Goal: Task Accomplishment & Management: Complete application form

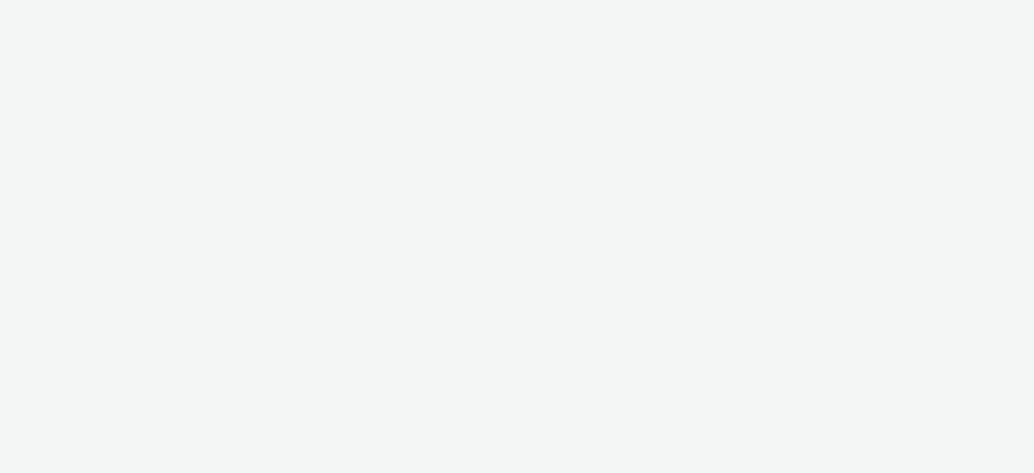
select select "ae52c008-e792-49d8-946c-ea980fe75bf6"
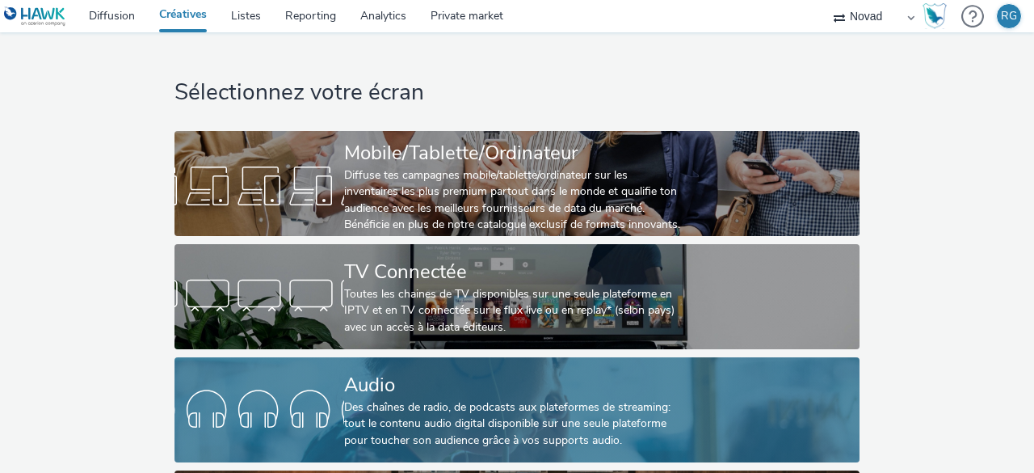
click at [457, 395] on div "Audio" at bounding box center [513, 385] width 339 height 28
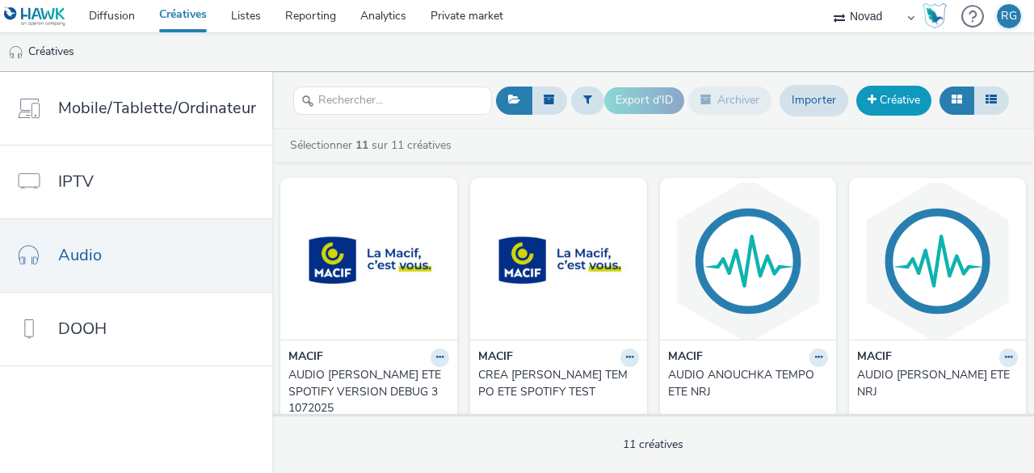
click at [895, 101] on link "Créative" at bounding box center [893, 100] width 75 height 29
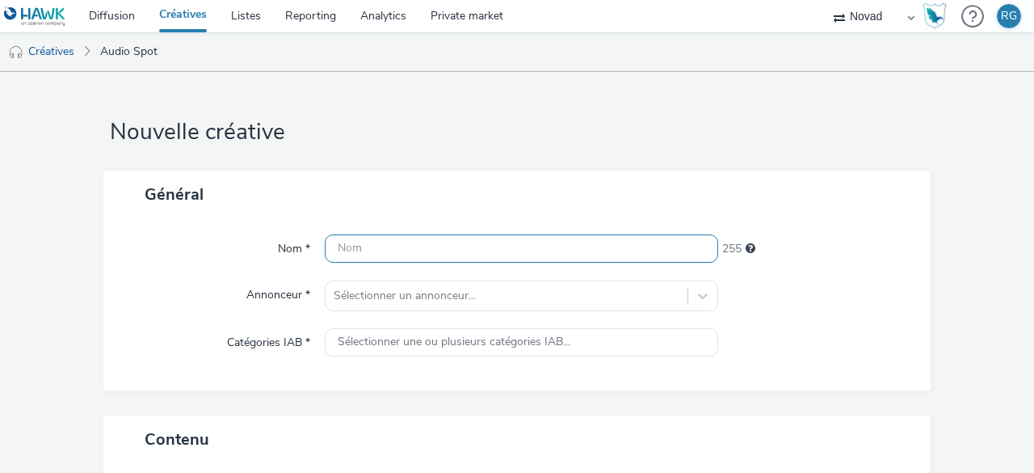
click at [406, 243] on input "text" at bounding box center [521, 248] width 393 height 28
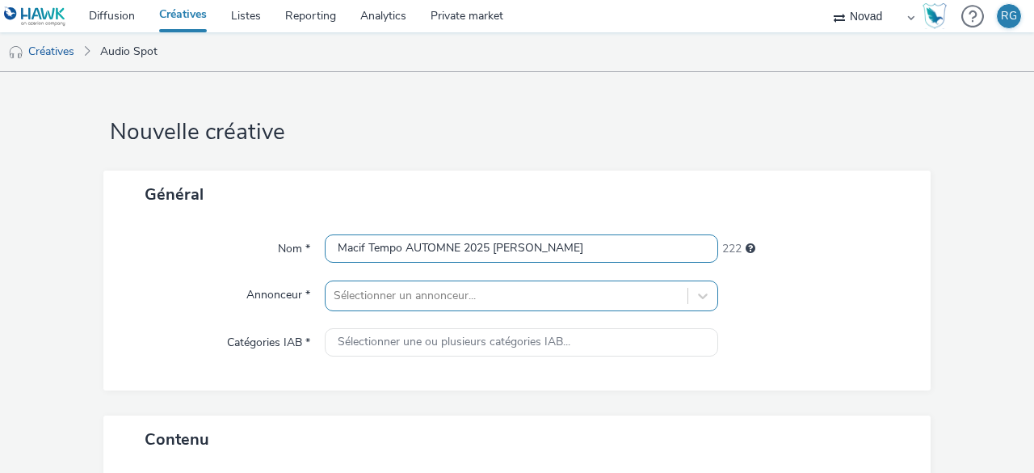
type input "Macif Tempo AUTOMNE 2025 [PERSON_NAME]"
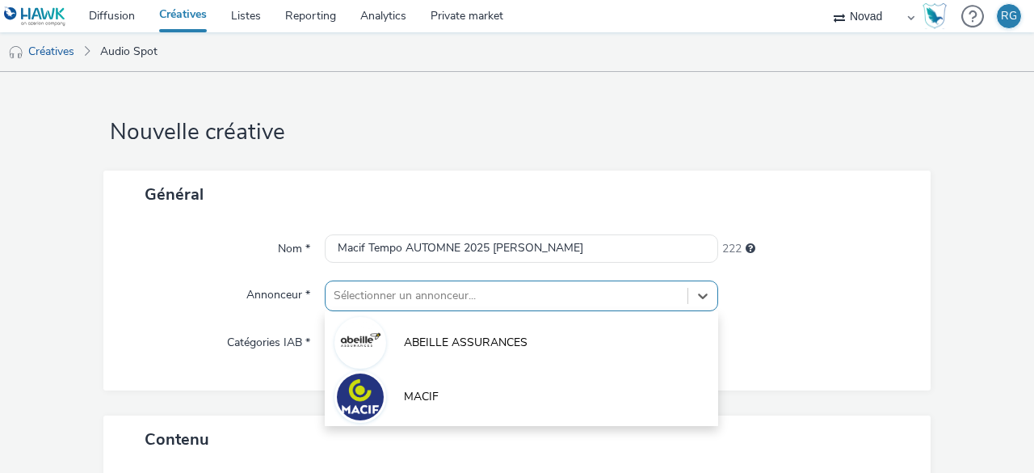
click at [439, 295] on div "option ABEILLE ASSURANCES focused, 1 of 2. 2 results available. Use Up and Down…" at bounding box center [521, 295] width 393 height 31
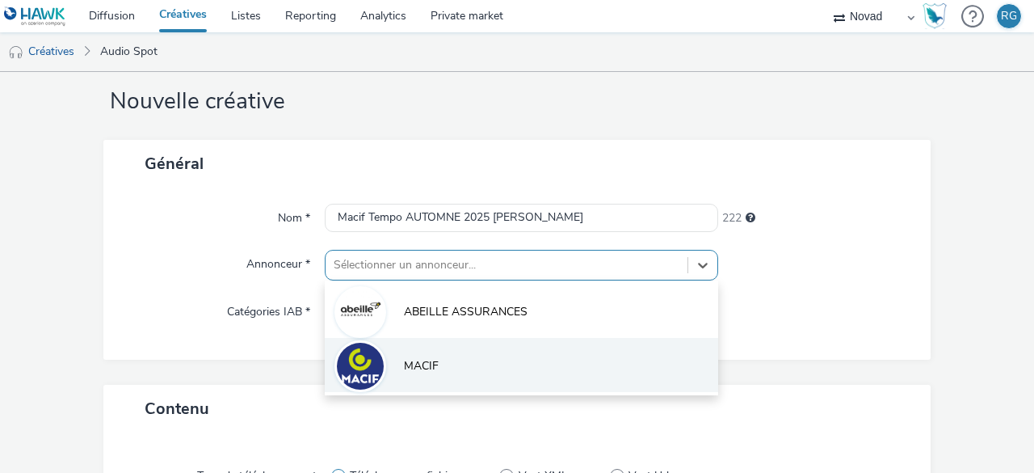
click at [433, 358] on span "MACIF" at bounding box center [421, 366] width 35 height 16
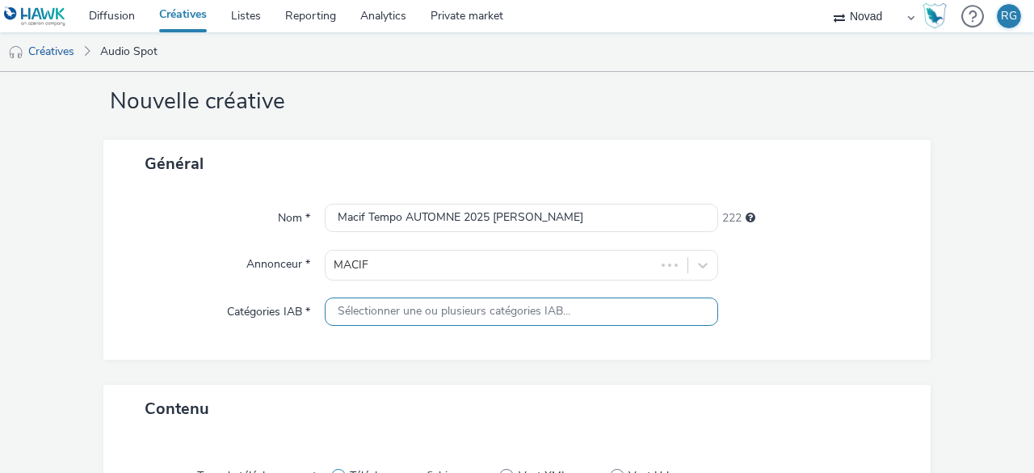
click at [414, 305] on span "Sélectionner une ou plusieurs catégories IAB..." at bounding box center [454, 312] width 233 height 14
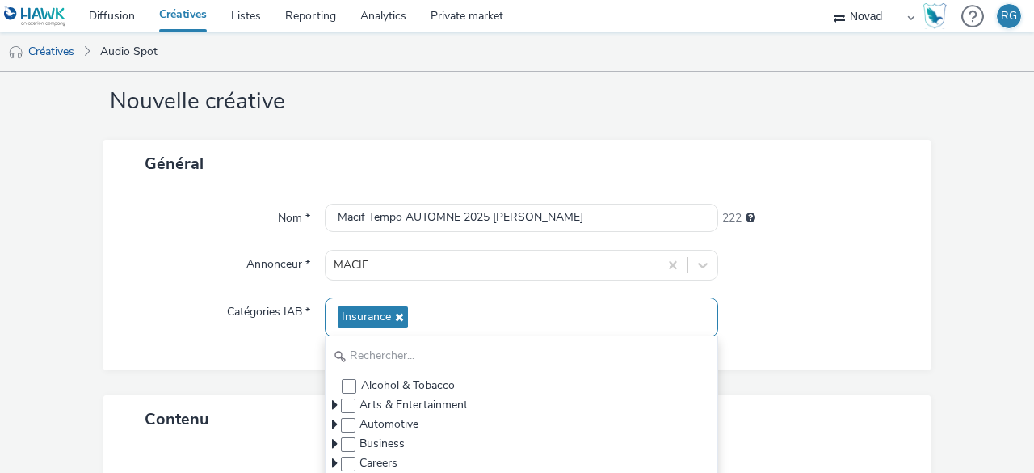
click at [431, 313] on div "Insurance" at bounding box center [521, 317] width 393 height 40
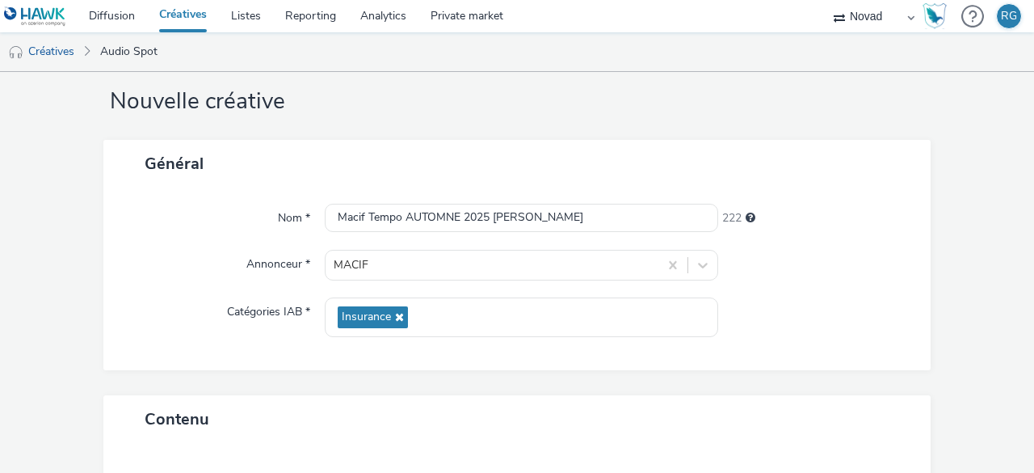
click at [758, 305] on div at bounding box center [816, 317] width 197 height 40
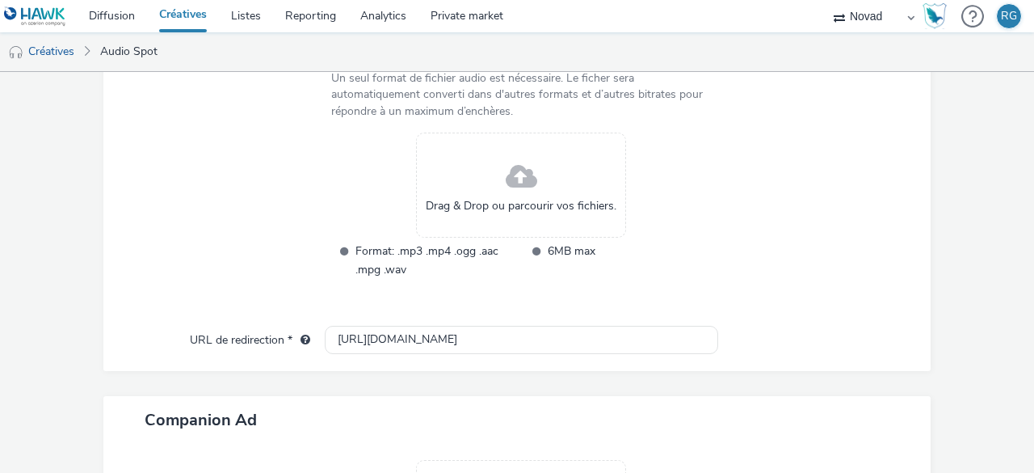
scroll to position [596, 0]
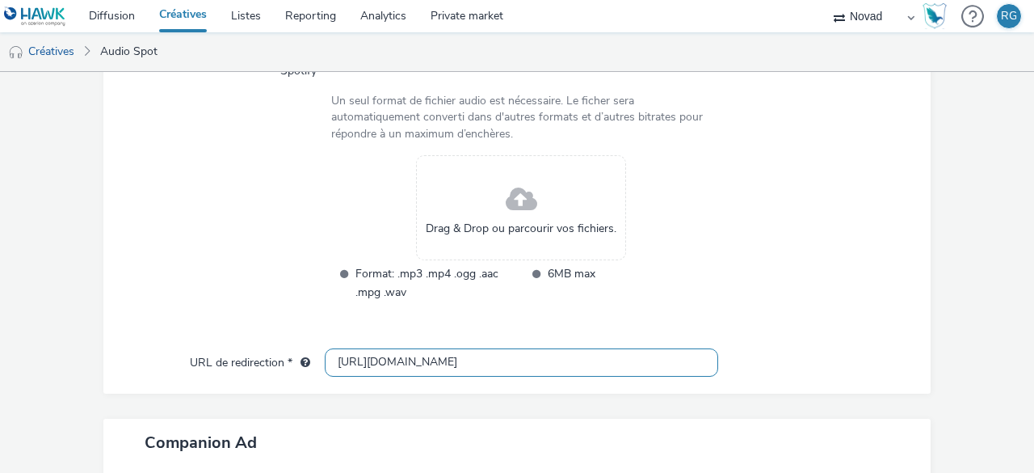
click at [353, 361] on input "[URL][DOMAIN_NAME]" at bounding box center [521, 362] width 393 height 28
type input "[URL][DOMAIN_NAME]"
click at [766, 300] on div at bounding box center [807, 238] width 191 height 167
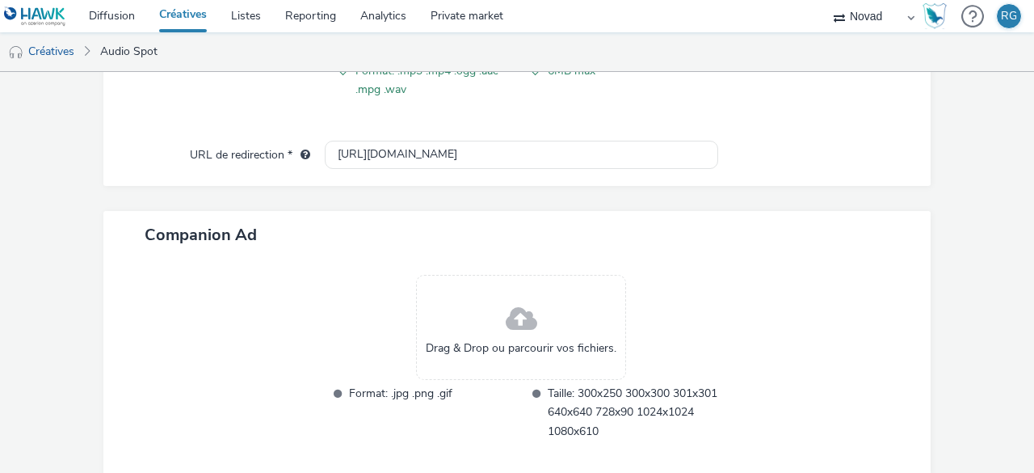
scroll to position [769, 0]
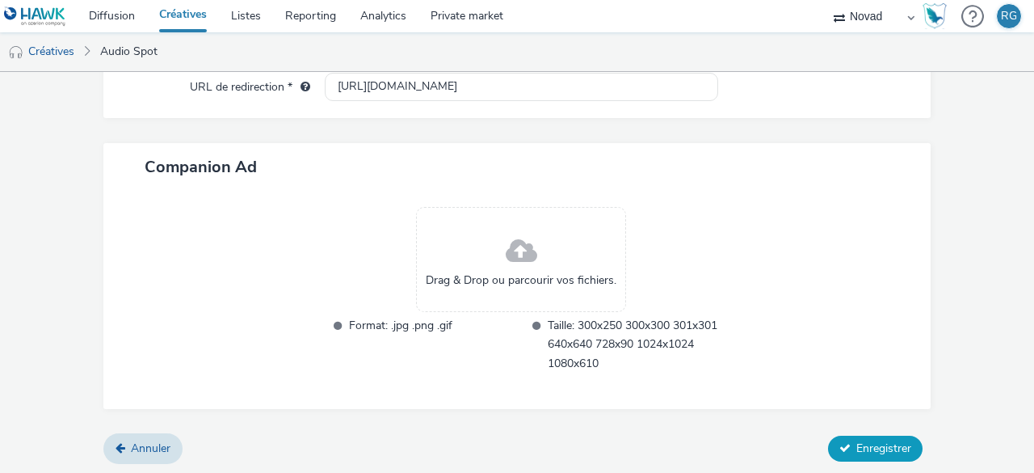
click at [858, 440] on span "Enregistrer" at bounding box center [883, 447] width 55 height 15
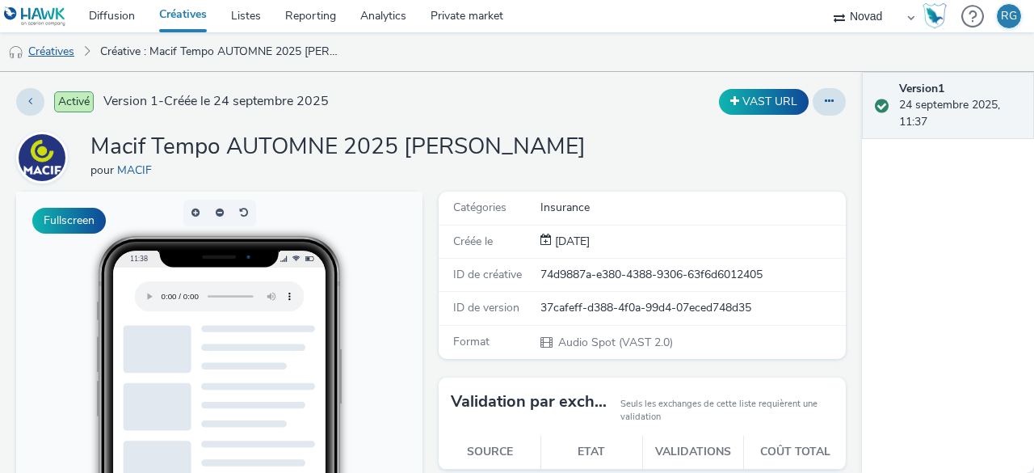
click at [52, 51] on link "Créatives" at bounding box center [41, 51] width 82 height 39
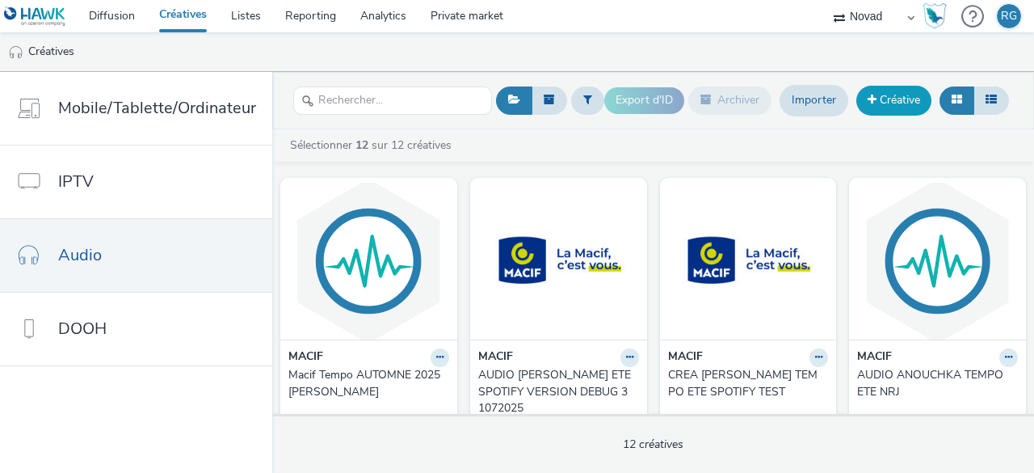
click at [890, 96] on link "Créative" at bounding box center [893, 100] width 75 height 29
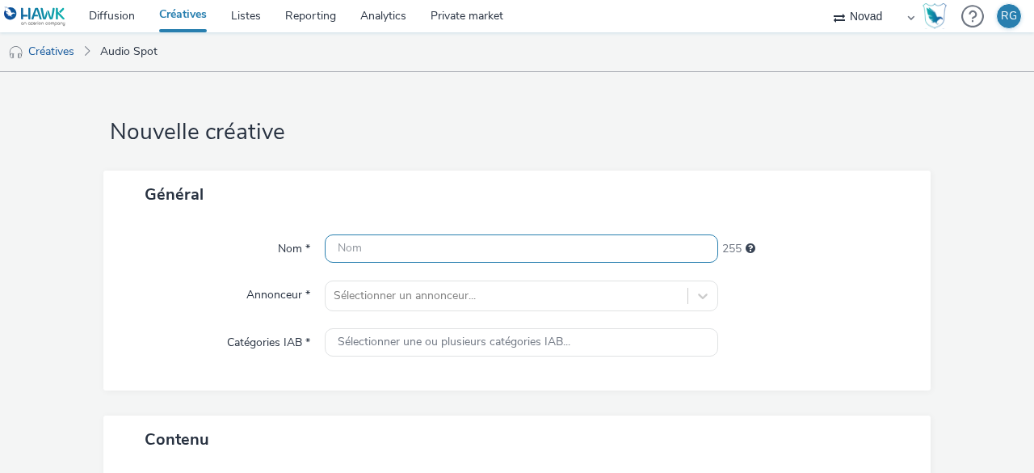
click at [452, 240] on input "text" at bounding box center [521, 248] width 393 height 28
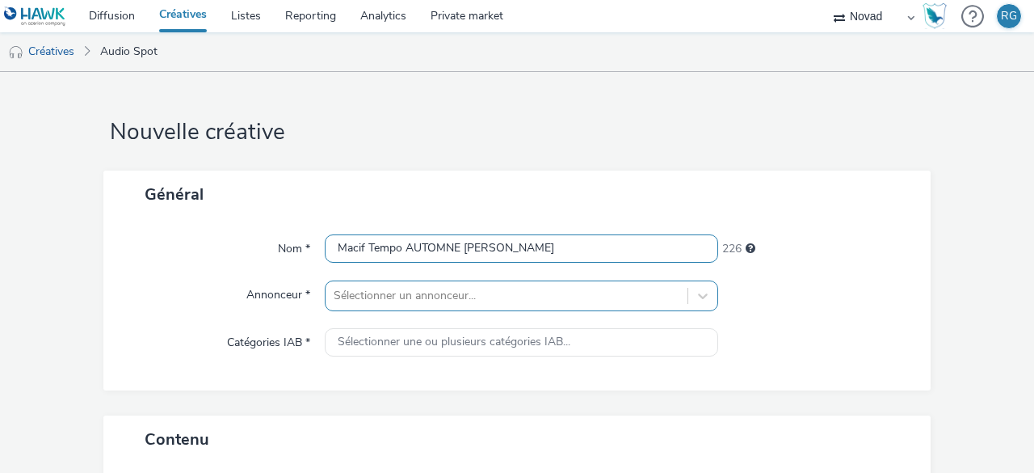
type input "Macif Tempo AUTOMNE [PERSON_NAME]"
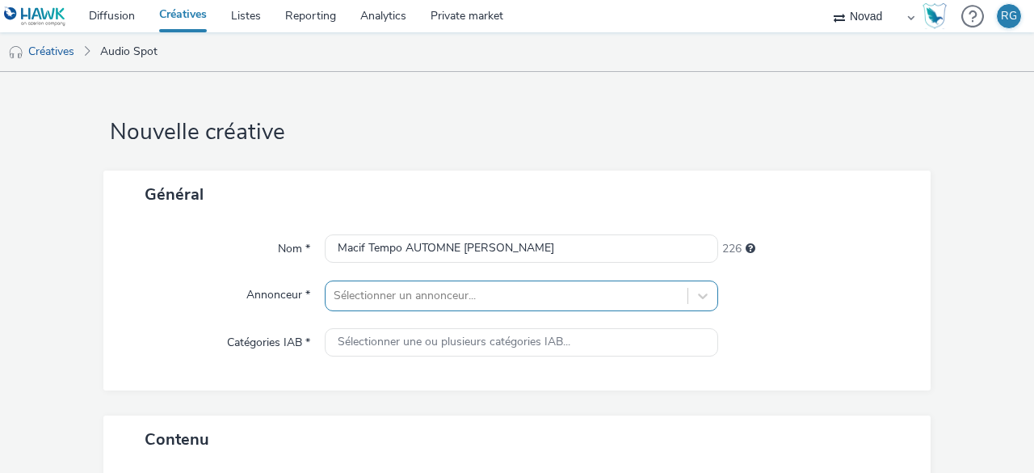
click at [443, 295] on div "Sélectionner un annonceur..." at bounding box center [521, 295] width 393 height 31
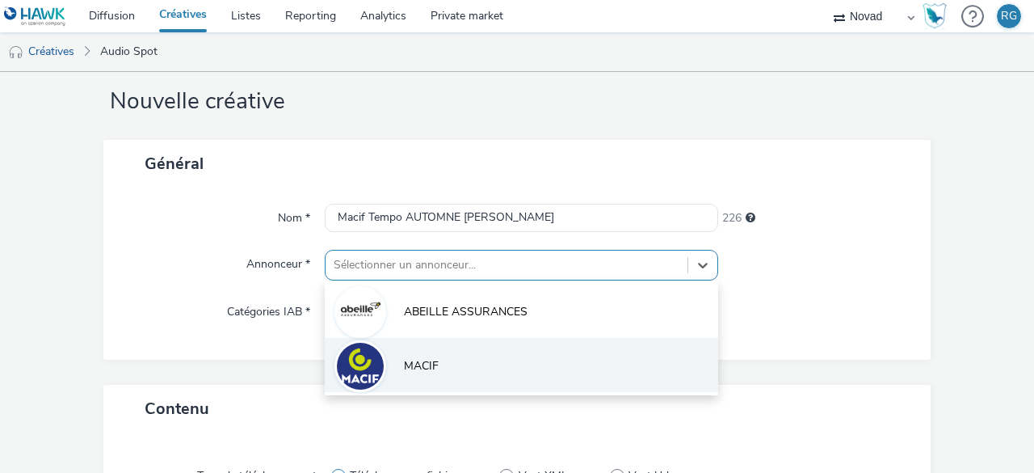
click at [441, 360] on li "MACIF" at bounding box center [521, 365] width 393 height 54
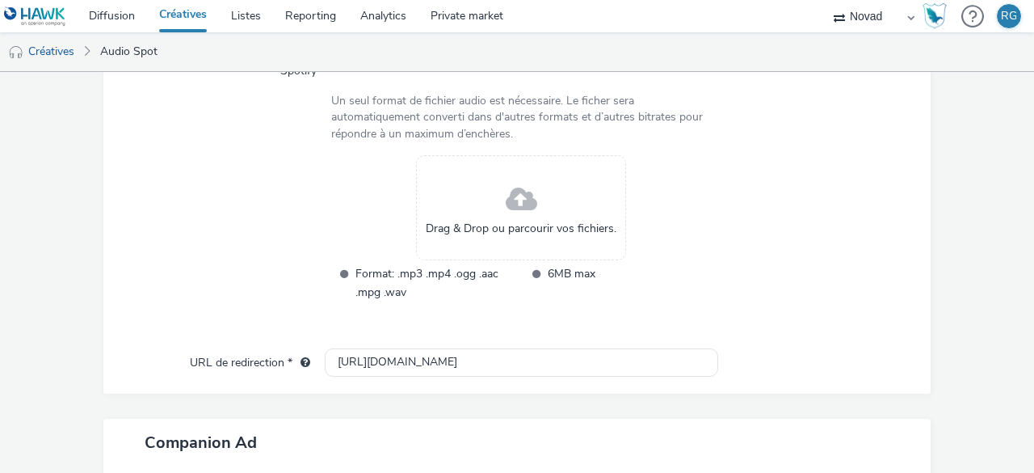
scroll to position [677, 0]
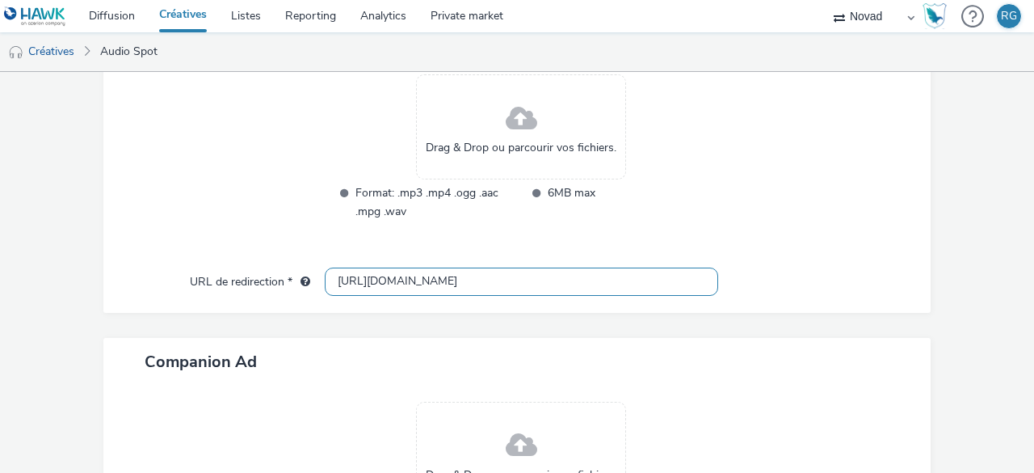
click at [352, 282] on input "[URL][DOMAIN_NAME]" at bounding box center [521, 281] width 393 height 28
type input "[URL][DOMAIN_NAME]"
drag, startPoint x: 763, startPoint y: 242, endPoint x: 781, endPoint y: 242, distance: 18.6
click at [764, 242] on div "Type de téléchargement Télécharger un fichier Vast XML Vast Url Type de vast Va…" at bounding box center [517, 40] width 795 height 455
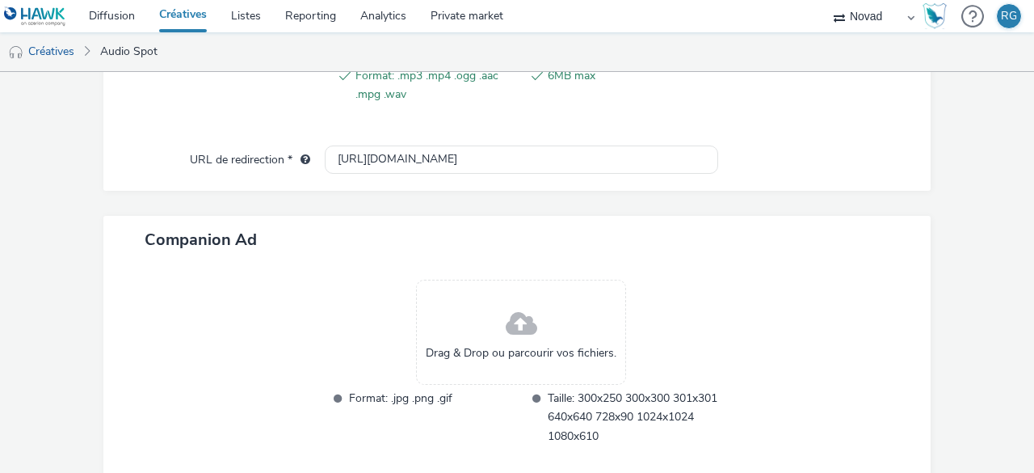
scroll to position [769, 0]
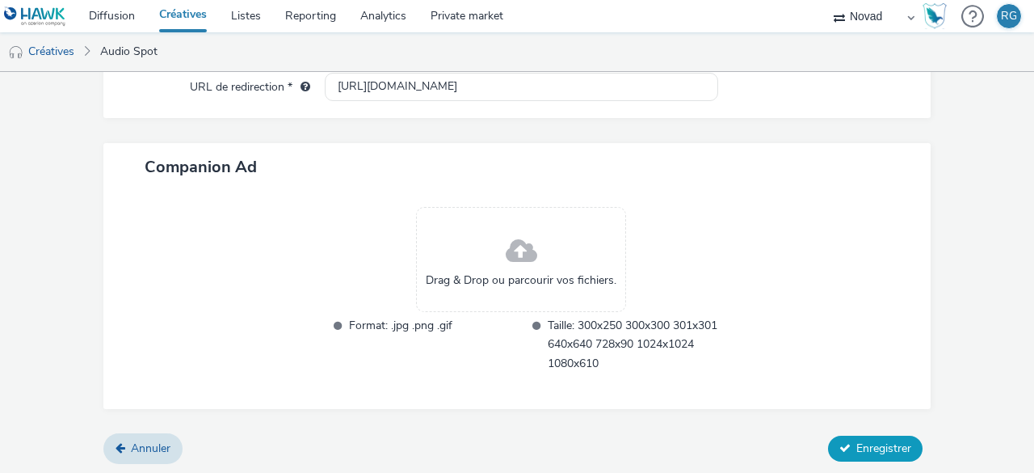
click at [869, 440] on span "Enregistrer" at bounding box center [883, 447] width 55 height 15
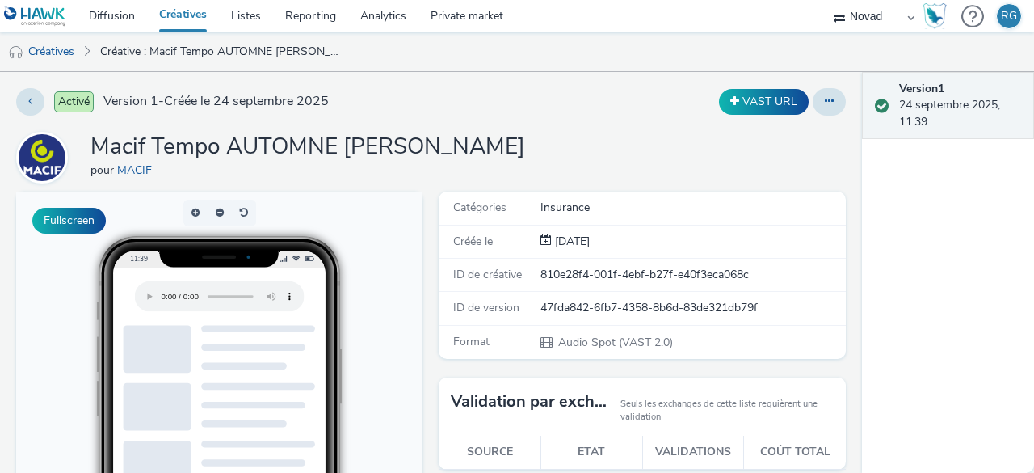
click at [206, 15] on link "Créatives" at bounding box center [183, 16] width 72 height 32
